Goal: Task Accomplishment & Management: Manage account settings

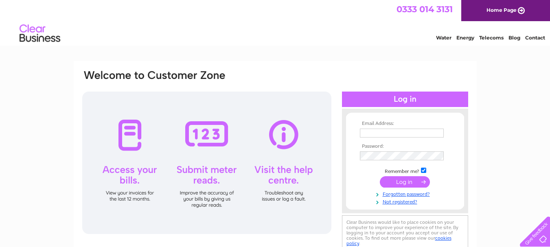
click at [400, 131] on input "text" at bounding box center [402, 133] width 84 height 9
type input "mandgballantyne@hotmail.com"
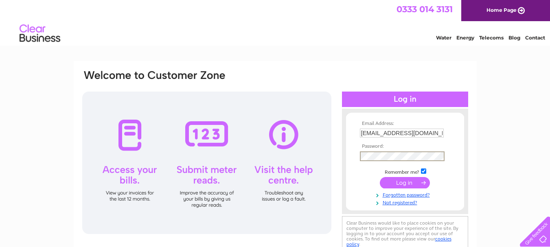
click at [401, 185] on input "submit" at bounding box center [405, 182] width 50 height 11
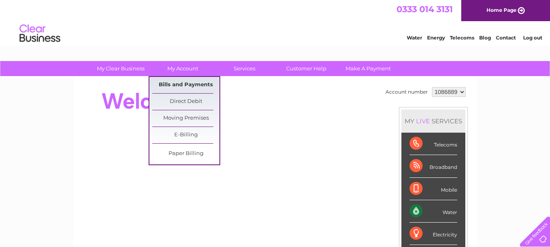
click at [199, 81] on link "Bills and Payments" at bounding box center [185, 85] width 67 height 16
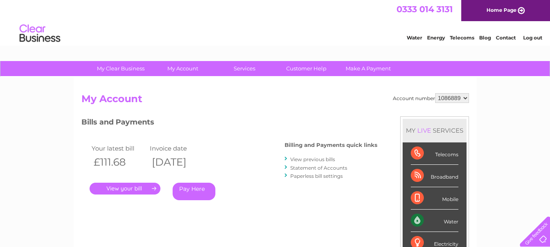
click at [151, 186] on link "." at bounding box center [125, 189] width 71 height 12
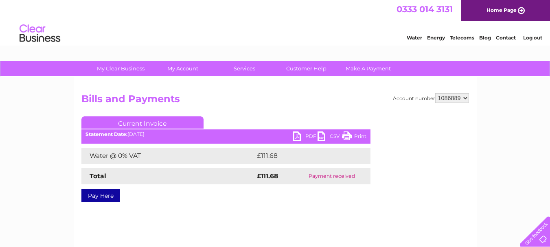
click at [311, 136] on link "PDF" at bounding box center [305, 137] width 24 height 12
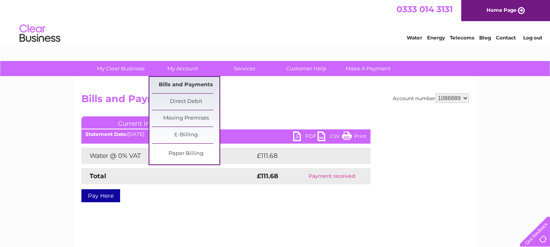
click at [190, 86] on link "Bills and Payments" at bounding box center [185, 85] width 67 height 16
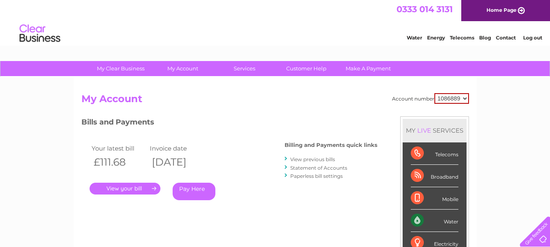
click at [318, 157] on link "View previous bills" at bounding box center [312, 159] width 45 height 6
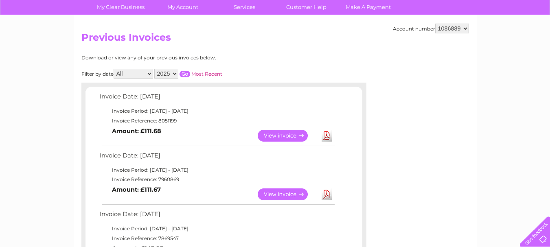
scroll to position [81, 0]
